Goal: Task Accomplishment & Management: Use online tool/utility

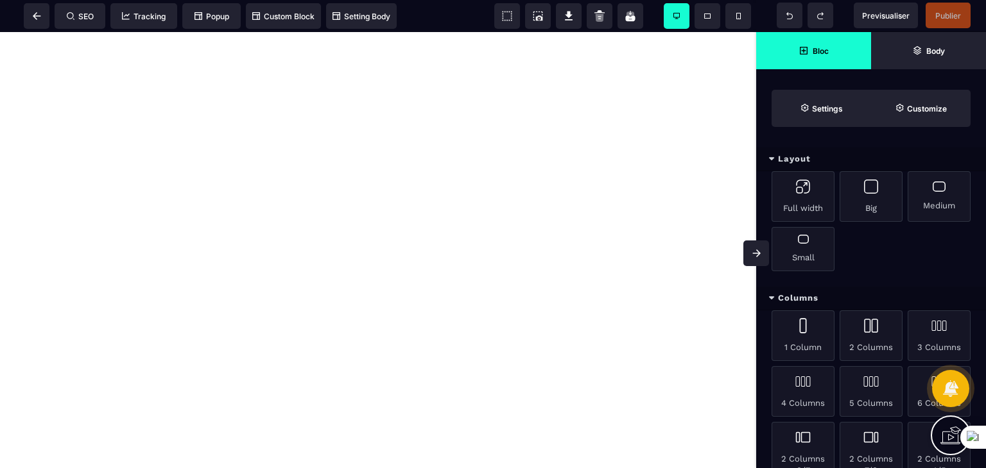
click at [755, 252] on icon at bounding box center [756, 254] width 8 height 8
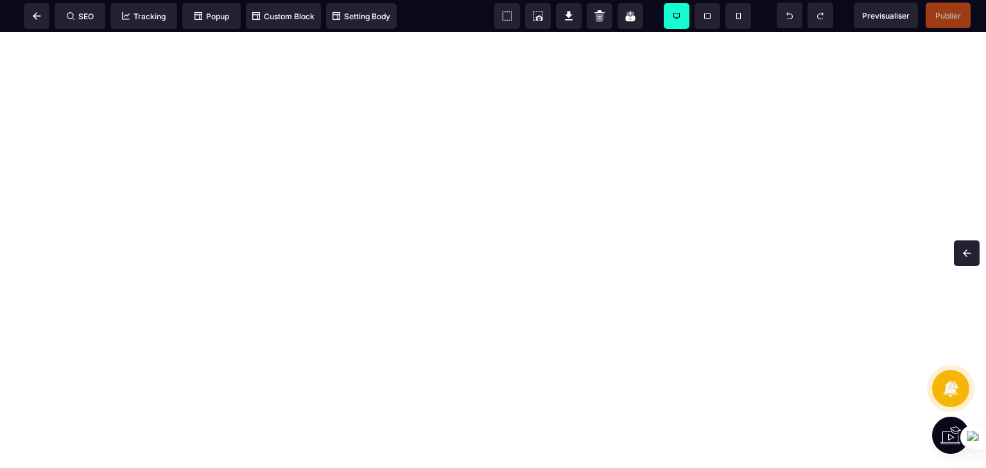
click at [960, 247] on span at bounding box center [966, 254] width 26 height 26
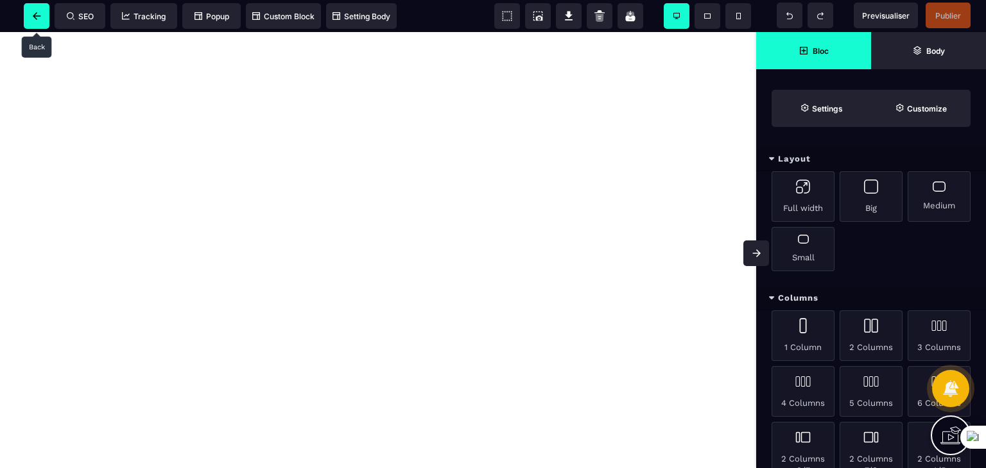
click at [38, 12] on icon at bounding box center [37, 16] width 8 height 8
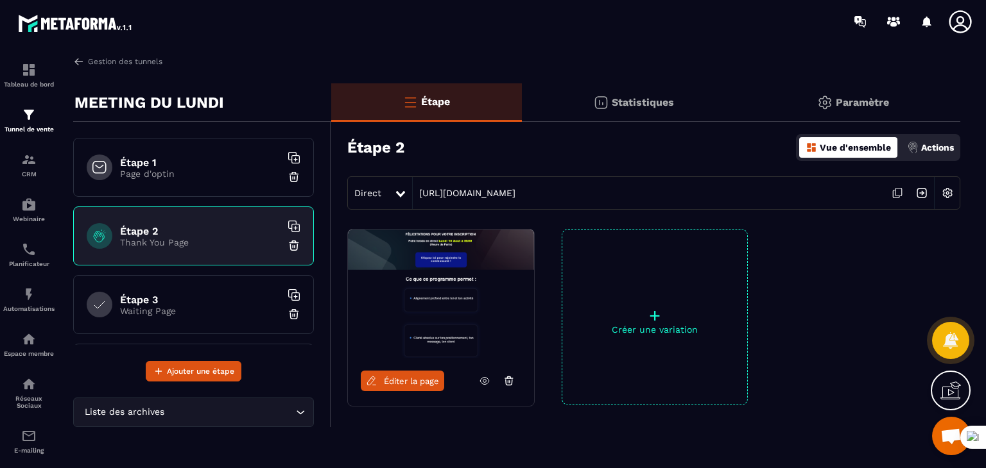
click at [842, 105] on p "Paramètre" at bounding box center [861, 102] width 53 height 12
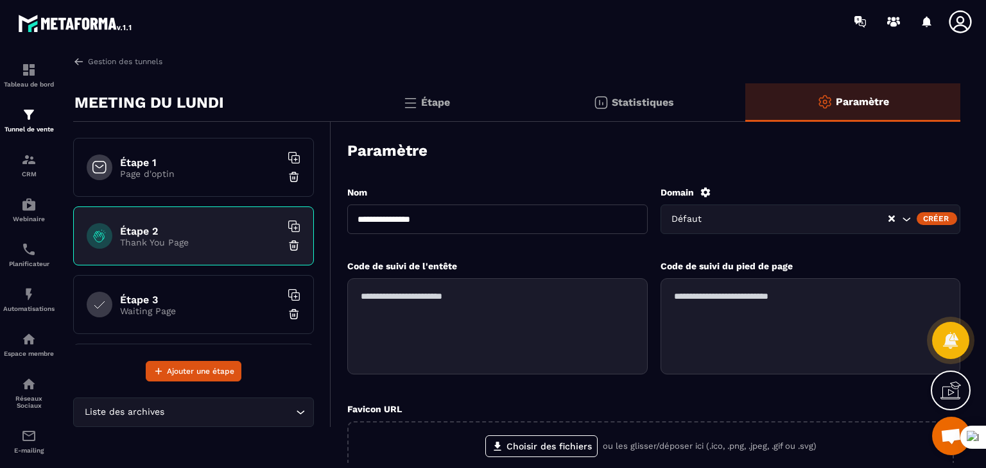
click at [645, 158] on div "Paramètre" at bounding box center [653, 150] width 613 height 45
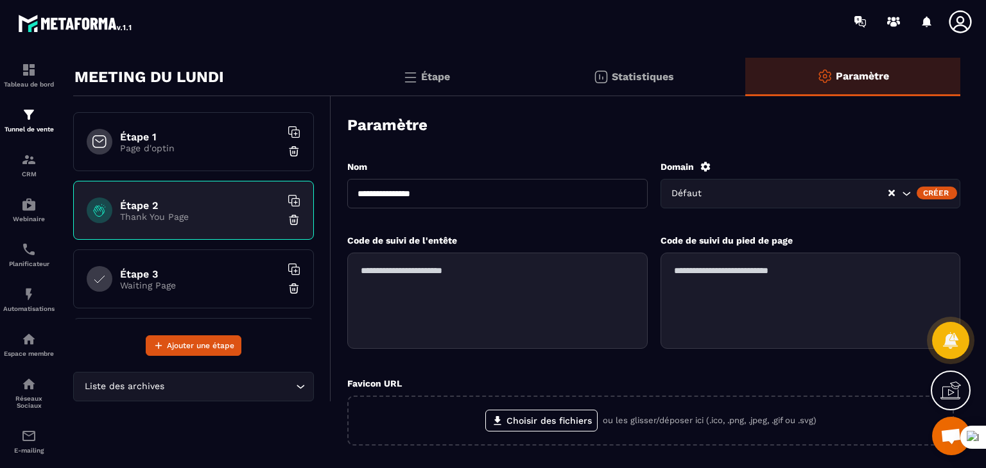
click at [522, 75] on div "Étape" at bounding box center [634, 77] width 224 height 38
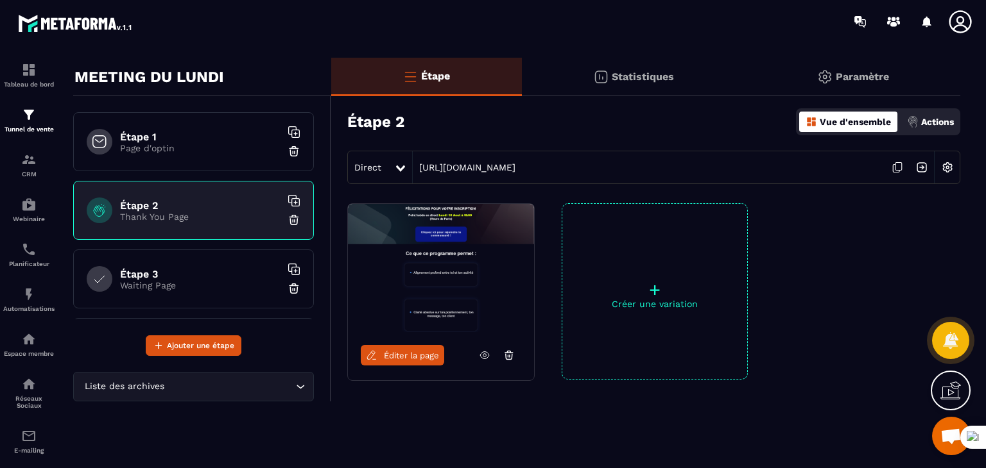
click at [639, 296] on p "+" at bounding box center [654, 290] width 185 height 18
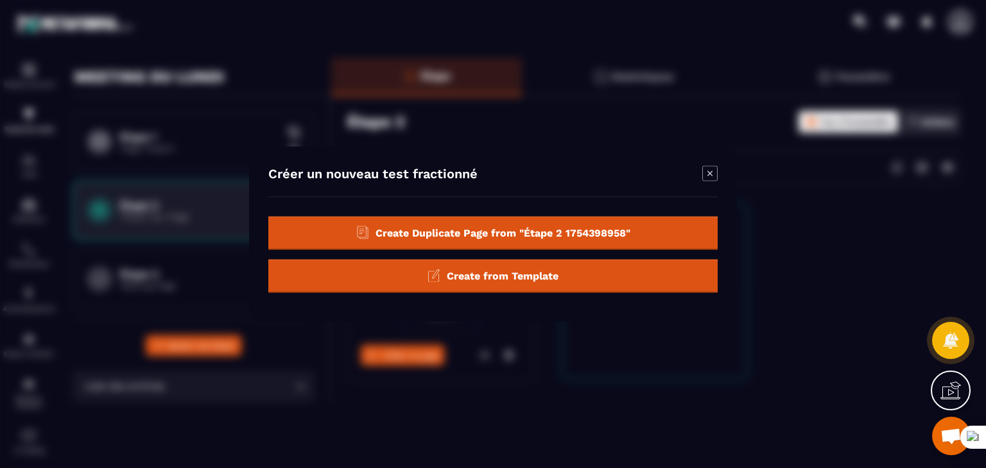
click at [482, 229] on span "Create Duplicate Page from "Étape 2 1754398958"" at bounding box center [502, 232] width 255 height 12
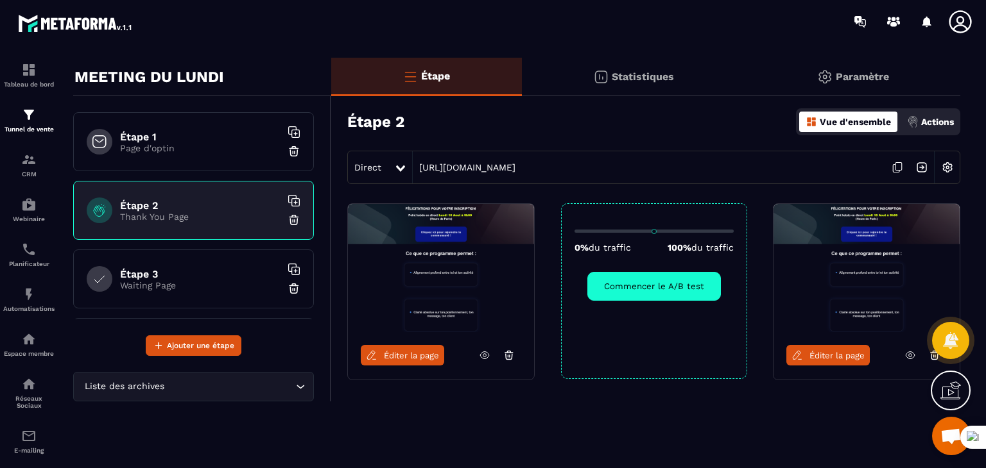
click at [909, 355] on icon at bounding box center [910, 356] width 12 height 12
click at [486, 360] on icon at bounding box center [485, 356] width 12 height 12
click at [821, 353] on span "Éditer la page" at bounding box center [836, 356] width 55 height 10
